Goal: Task Accomplishment & Management: Use online tool/utility

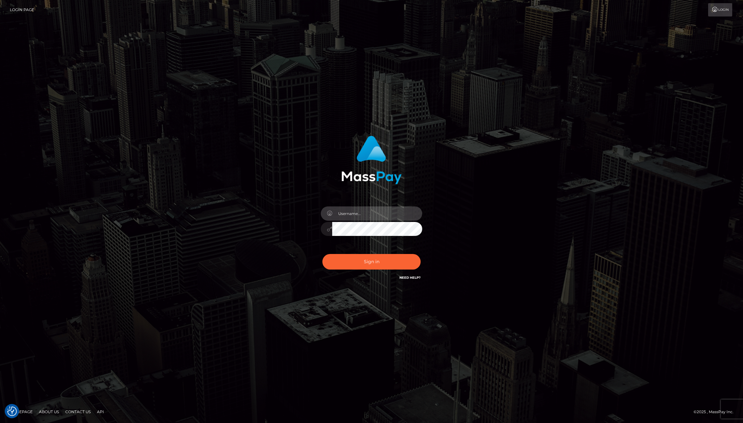
click at [363, 214] on input "text" at bounding box center [377, 213] width 90 height 14
type input "[PERSON_NAME].whop"
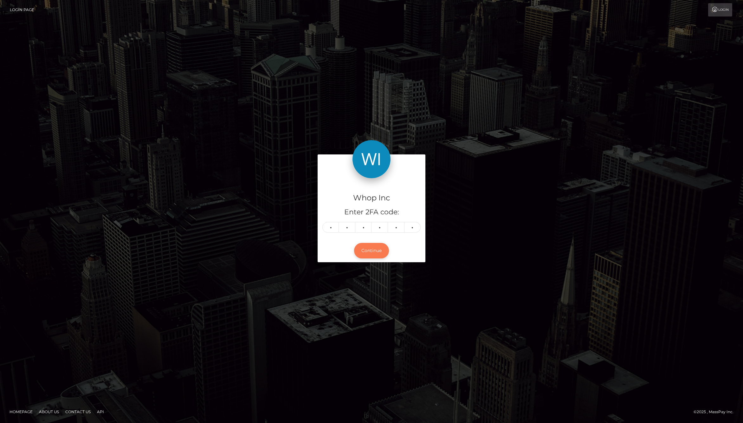
click at [373, 251] on button "Continue" at bounding box center [371, 251] width 35 height 16
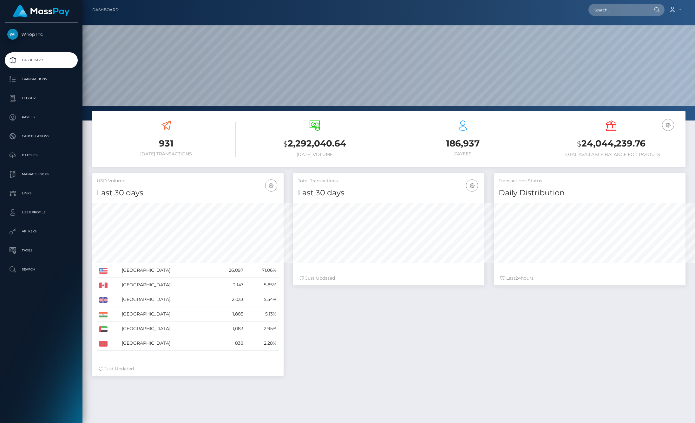
scroll to position [316980, 316901]
